Goal: Navigation & Orientation: Find specific page/section

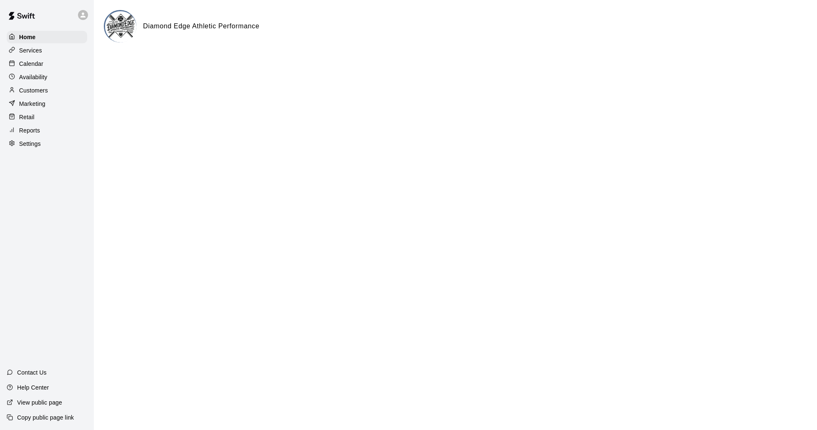
click at [28, 51] on p "Services" at bounding box center [30, 50] width 23 height 8
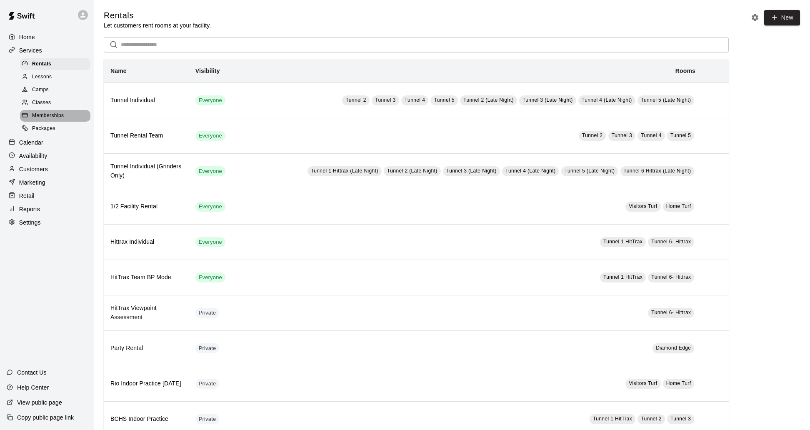
click at [43, 117] on span "Memberships" at bounding box center [48, 116] width 32 height 8
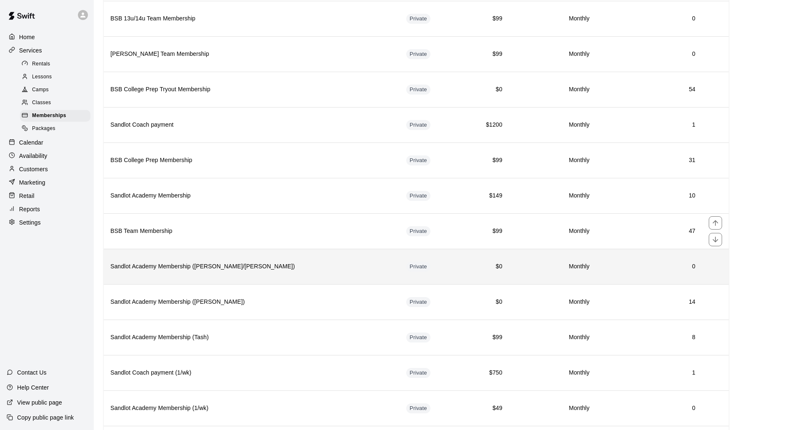
scroll to position [417, 0]
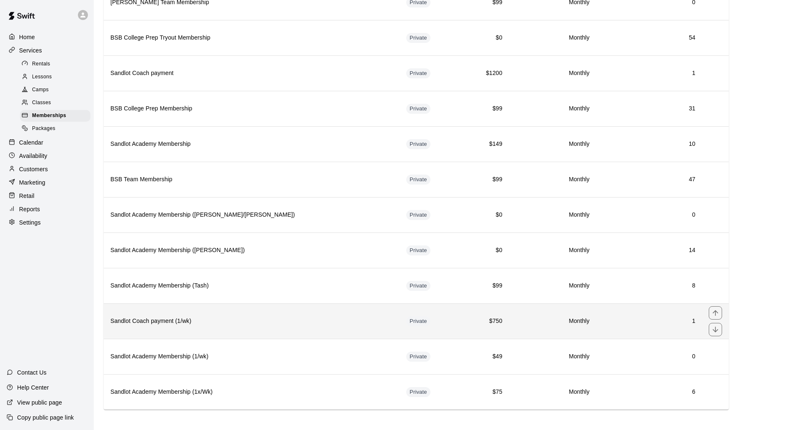
click at [614, 319] on h6 "1" at bounding box center [649, 321] width 93 height 9
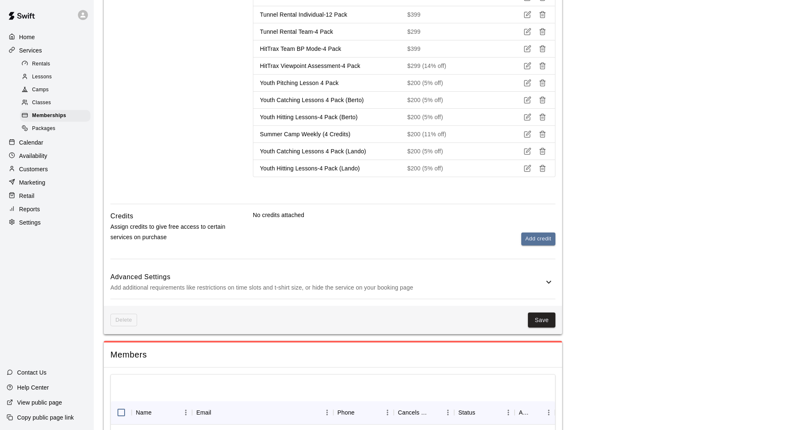
scroll to position [899, 0]
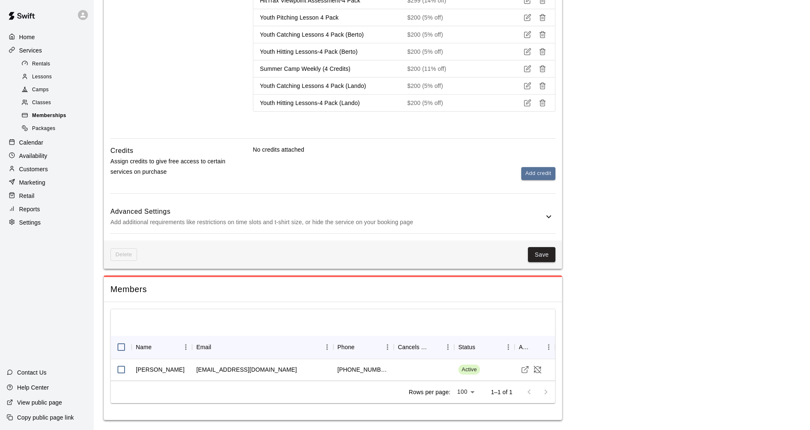
click at [49, 118] on span "Memberships" at bounding box center [49, 116] width 34 height 8
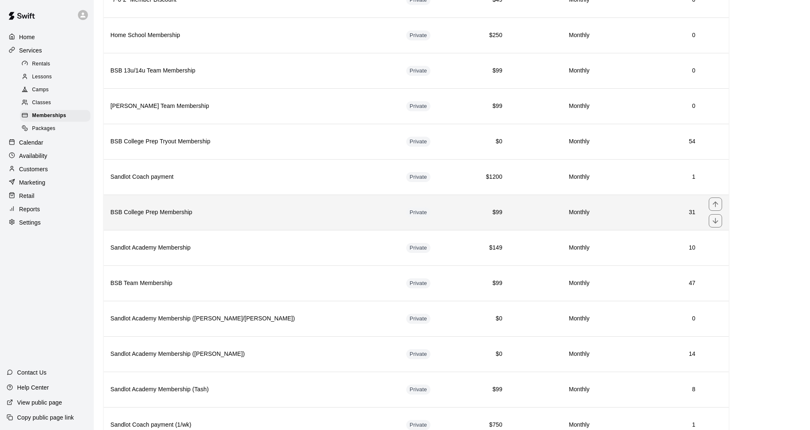
scroll to position [334, 0]
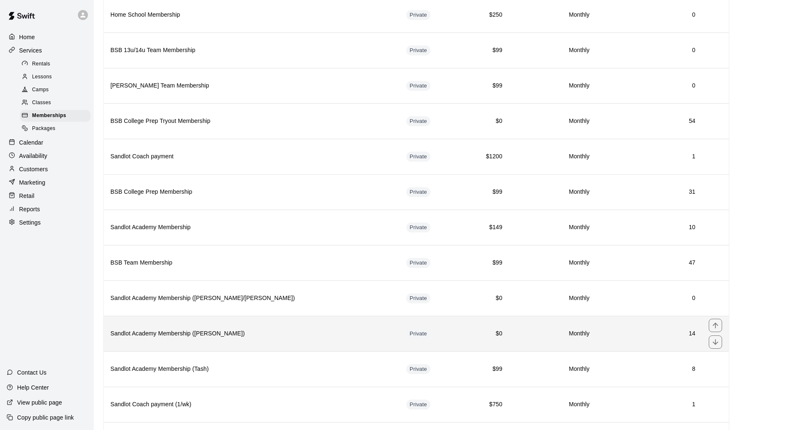
click at [157, 330] on th "Sandlot Academy Membership (Sussman)" at bounding box center [252, 333] width 296 height 35
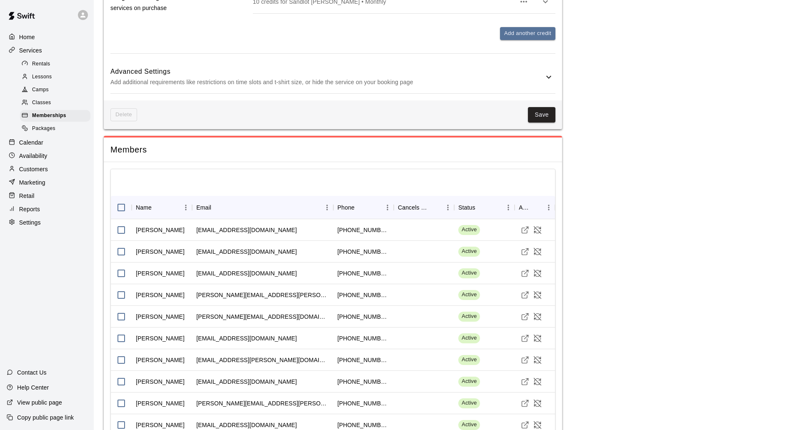
scroll to position [459, 0]
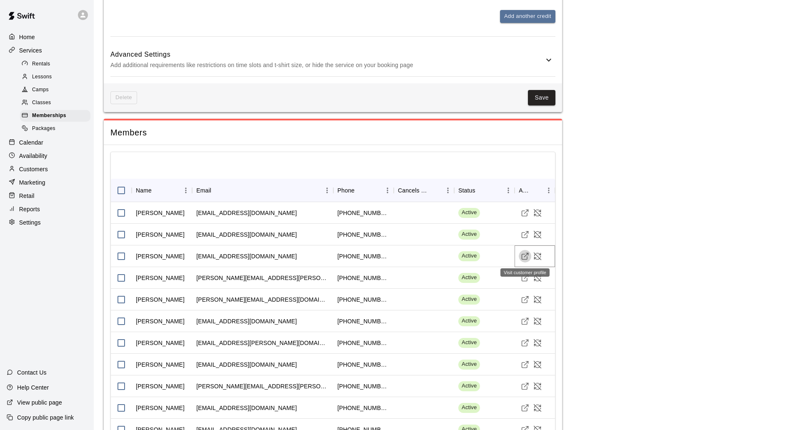
click at [527, 258] on icon "Visit customer profile" at bounding box center [525, 256] width 8 height 8
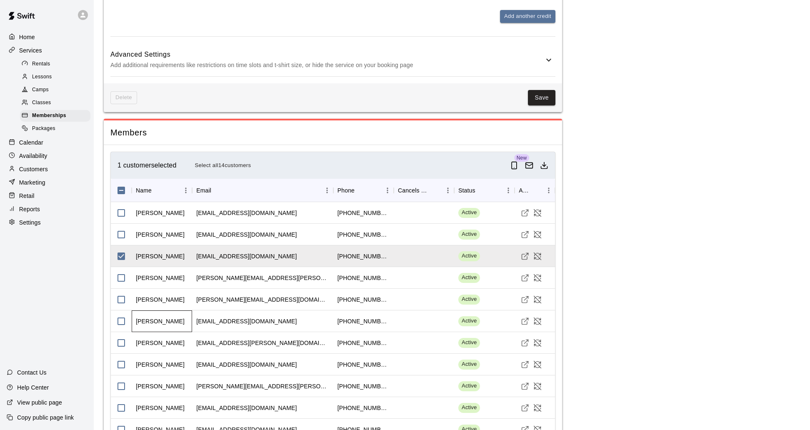
click at [167, 321] on div "Joe Ascheman" at bounding box center [160, 321] width 49 height 8
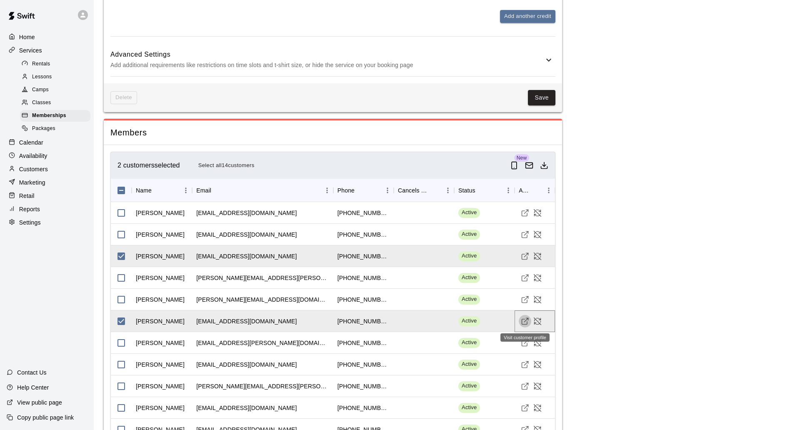
click at [524, 320] on icon "Visit customer profile" at bounding box center [525, 321] width 8 height 8
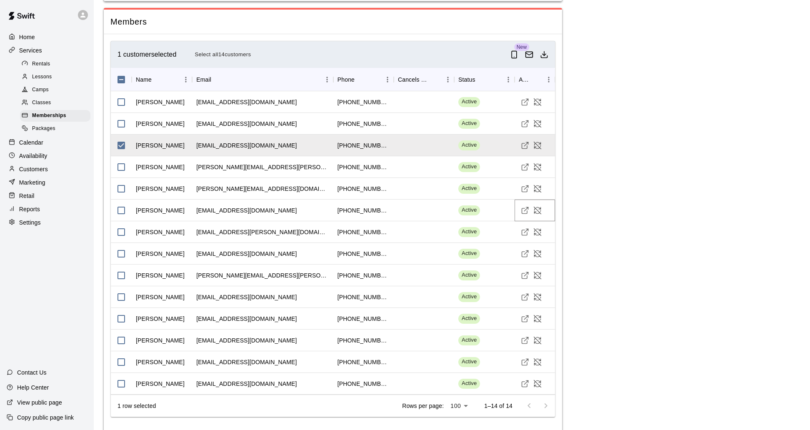
scroll to position [583, 0]
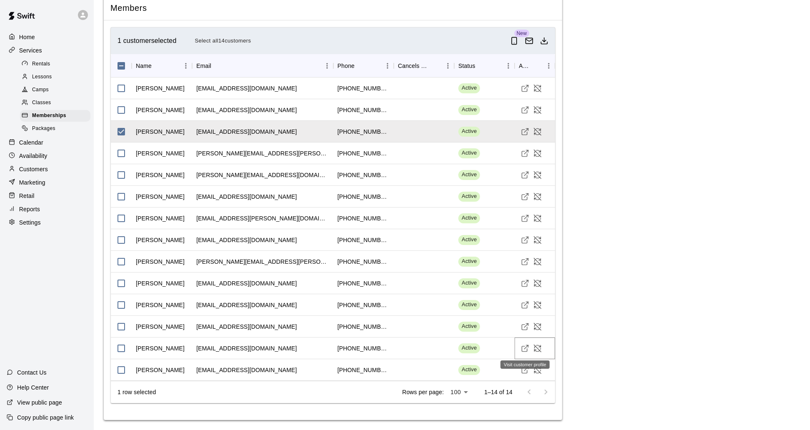
click at [526, 346] on icon "Visit customer profile" at bounding box center [525, 348] width 8 height 8
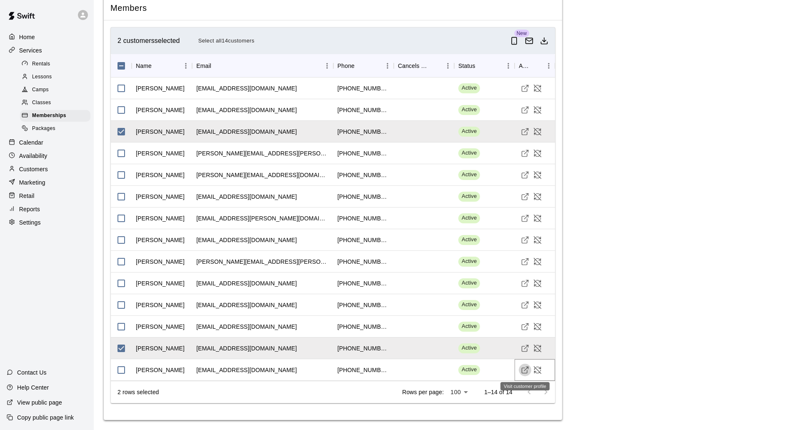
click at [524, 372] on icon "Visit customer profile" at bounding box center [525, 370] width 8 height 8
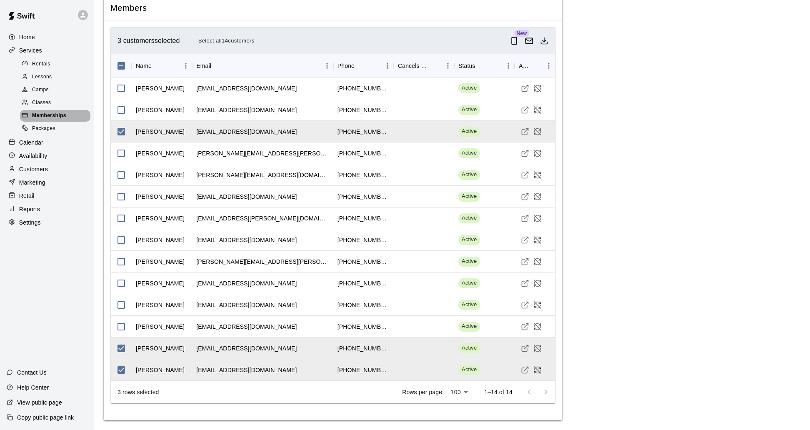
click at [55, 118] on span "Memberships" at bounding box center [49, 116] width 34 height 8
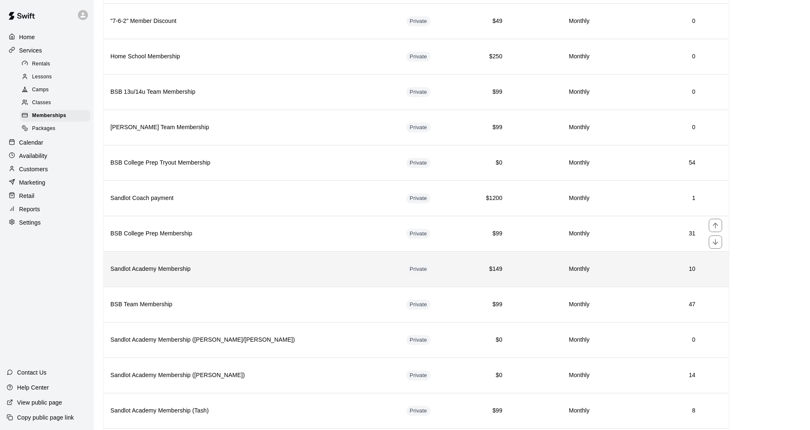
scroll to position [334, 0]
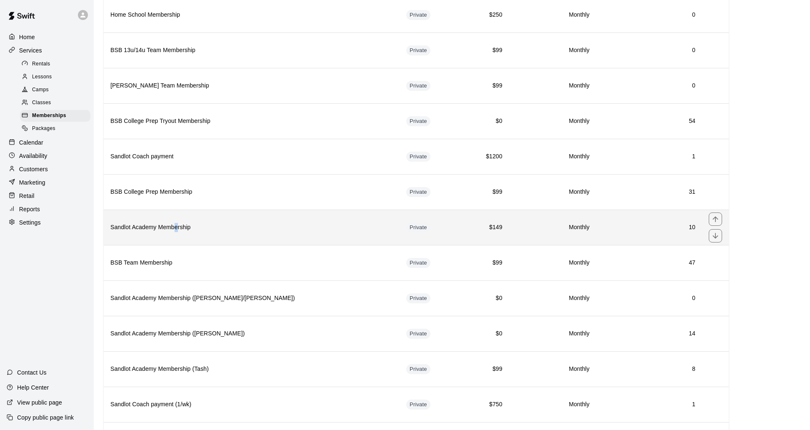
click at [176, 231] on h6 "Sandlot Academy Membership" at bounding box center [251, 227] width 283 height 9
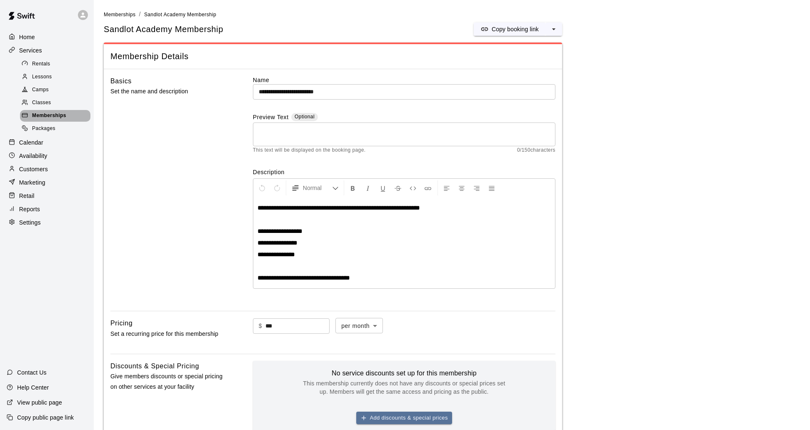
click at [55, 118] on span "Memberships" at bounding box center [49, 116] width 34 height 8
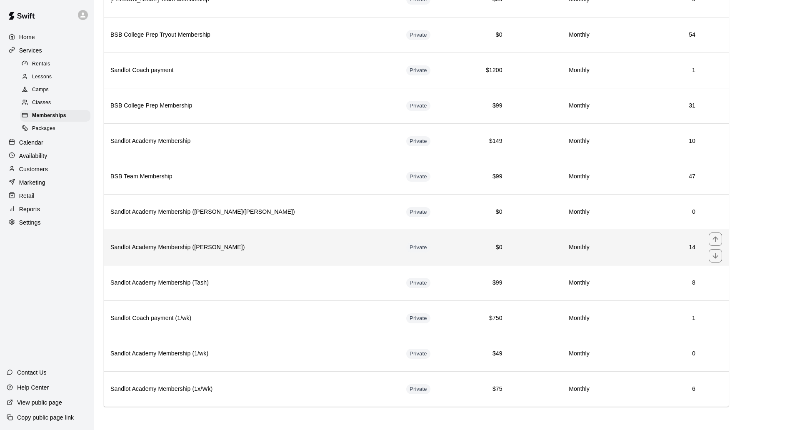
scroll to position [421, 0]
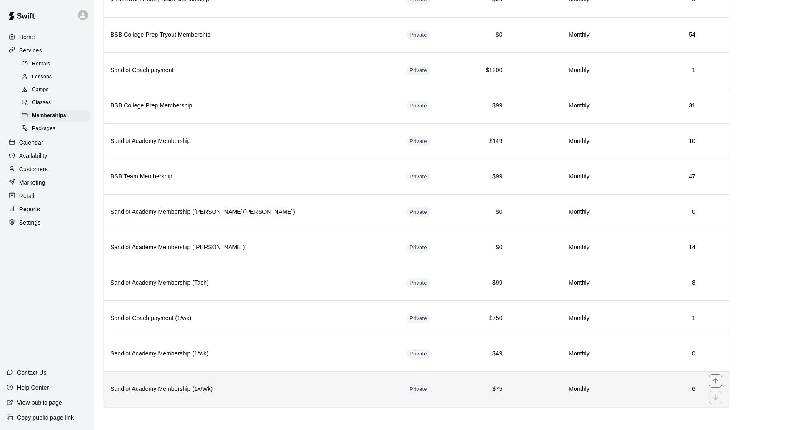
click at [174, 388] on h6 "Sandlot Academy Membership (1x/Wk)" at bounding box center [251, 389] width 283 height 9
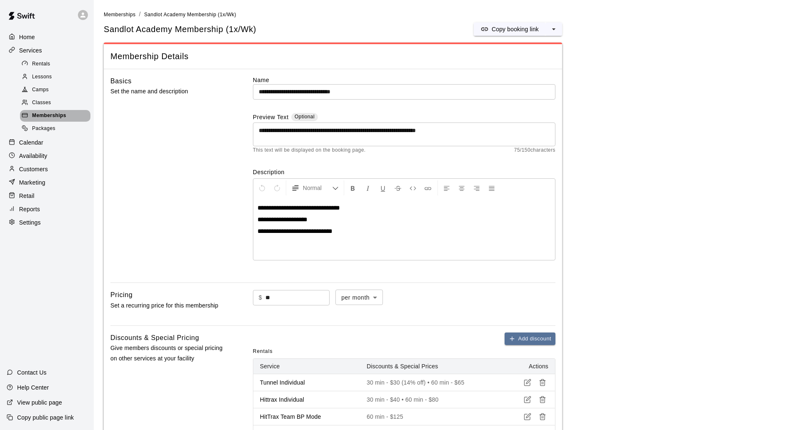
click at [41, 113] on div "Memberships" at bounding box center [55, 116] width 70 height 12
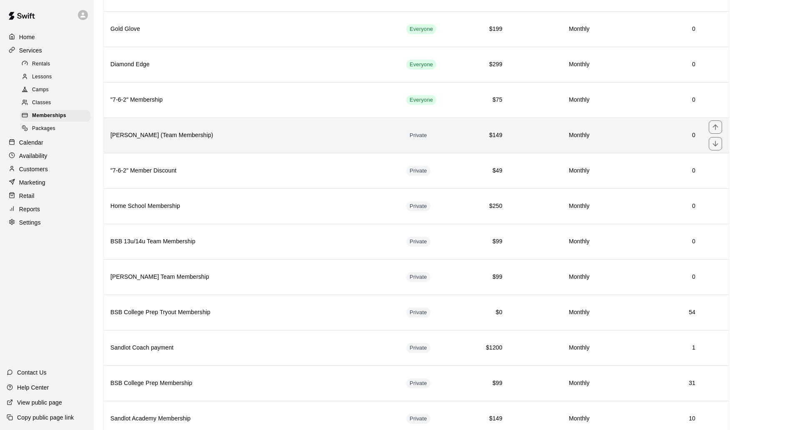
scroll to position [129, 0]
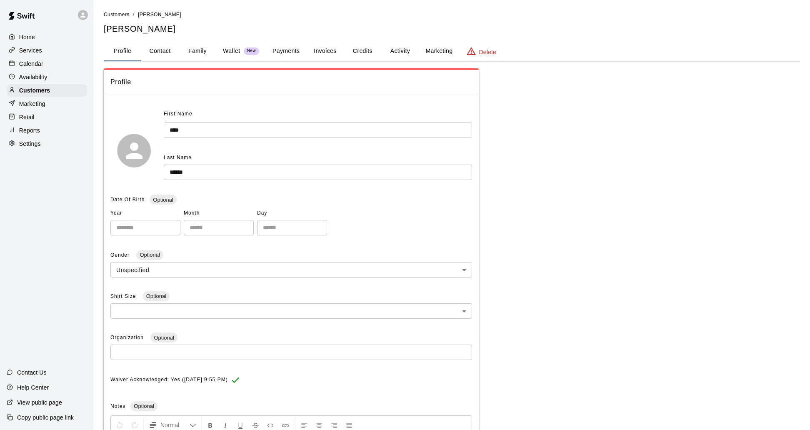
click at [196, 47] on button "Family" at bounding box center [198, 51] width 38 height 20
click at [202, 49] on button "Family" at bounding box center [198, 51] width 38 height 20
click at [193, 50] on button "Family" at bounding box center [198, 51] width 38 height 20
click at [202, 50] on button "Family" at bounding box center [198, 51] width 38 height 20
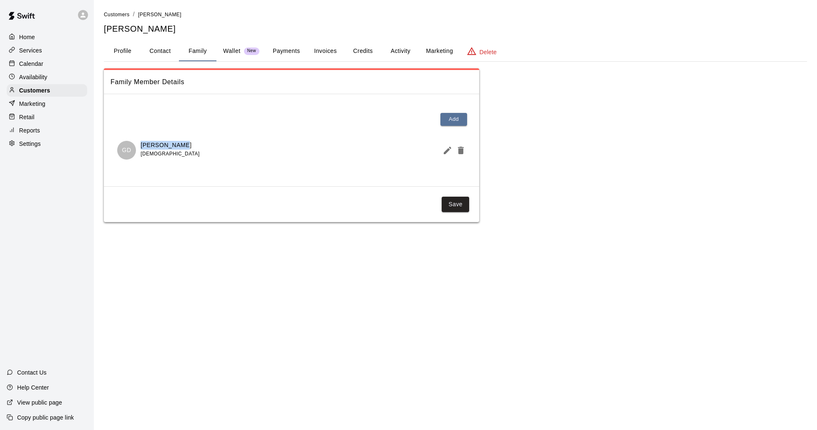
drag, startPoint x: 182, startPoint y: 144, endPoint x: 141, endPoint y: 143, distance: 40.9
click at [141, 143] on div "GD Gavin Devlin 12 years old" at bounding box center [291, 150] width 349 height 19
copy p "Gavin Devlin"
